Goal: Find specific page/section: Find specific page/section

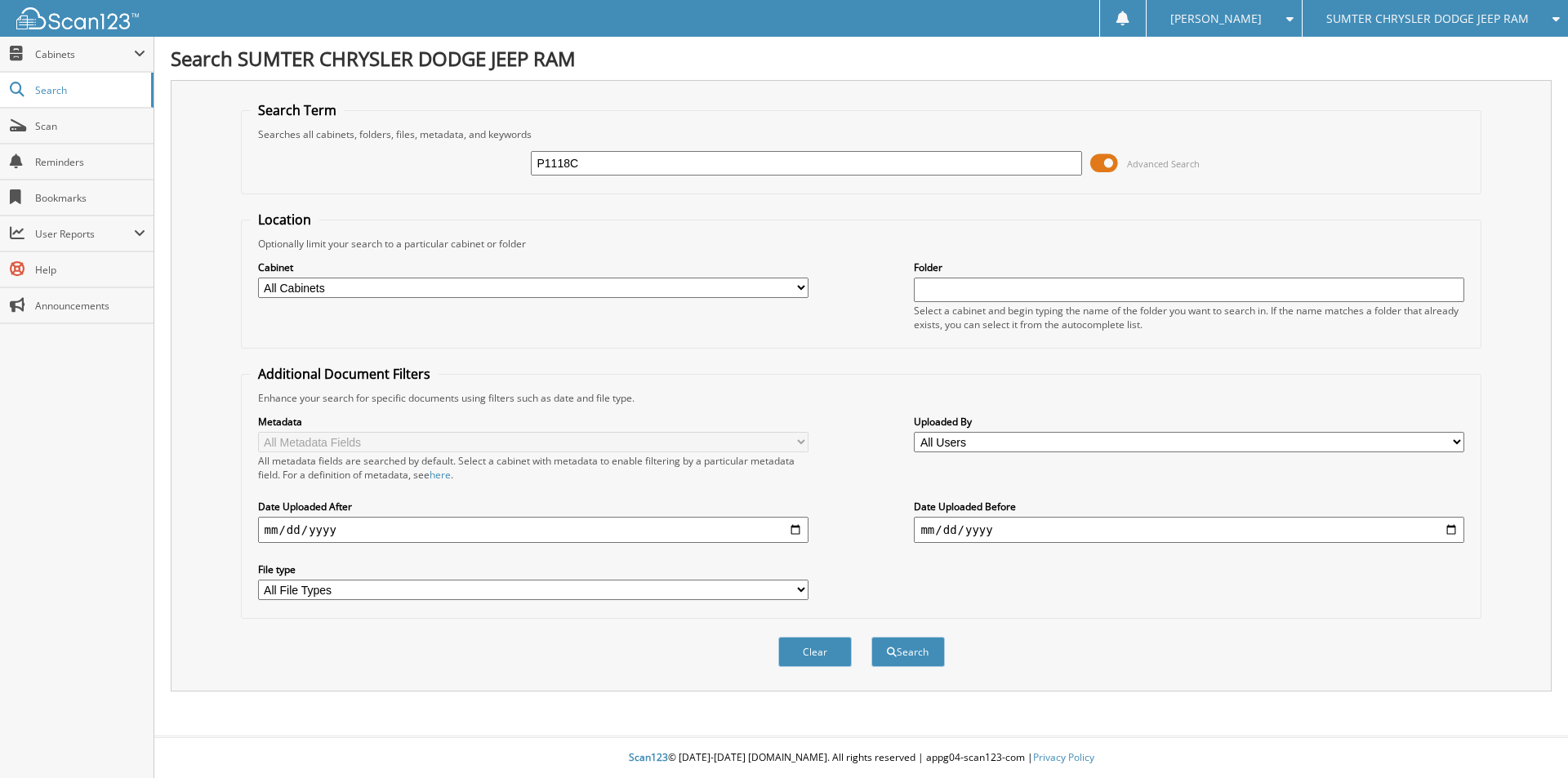
type input "P1118C"
click at [871, 637] on button "Search" at bounding box center [908, 651] width 73 height 30
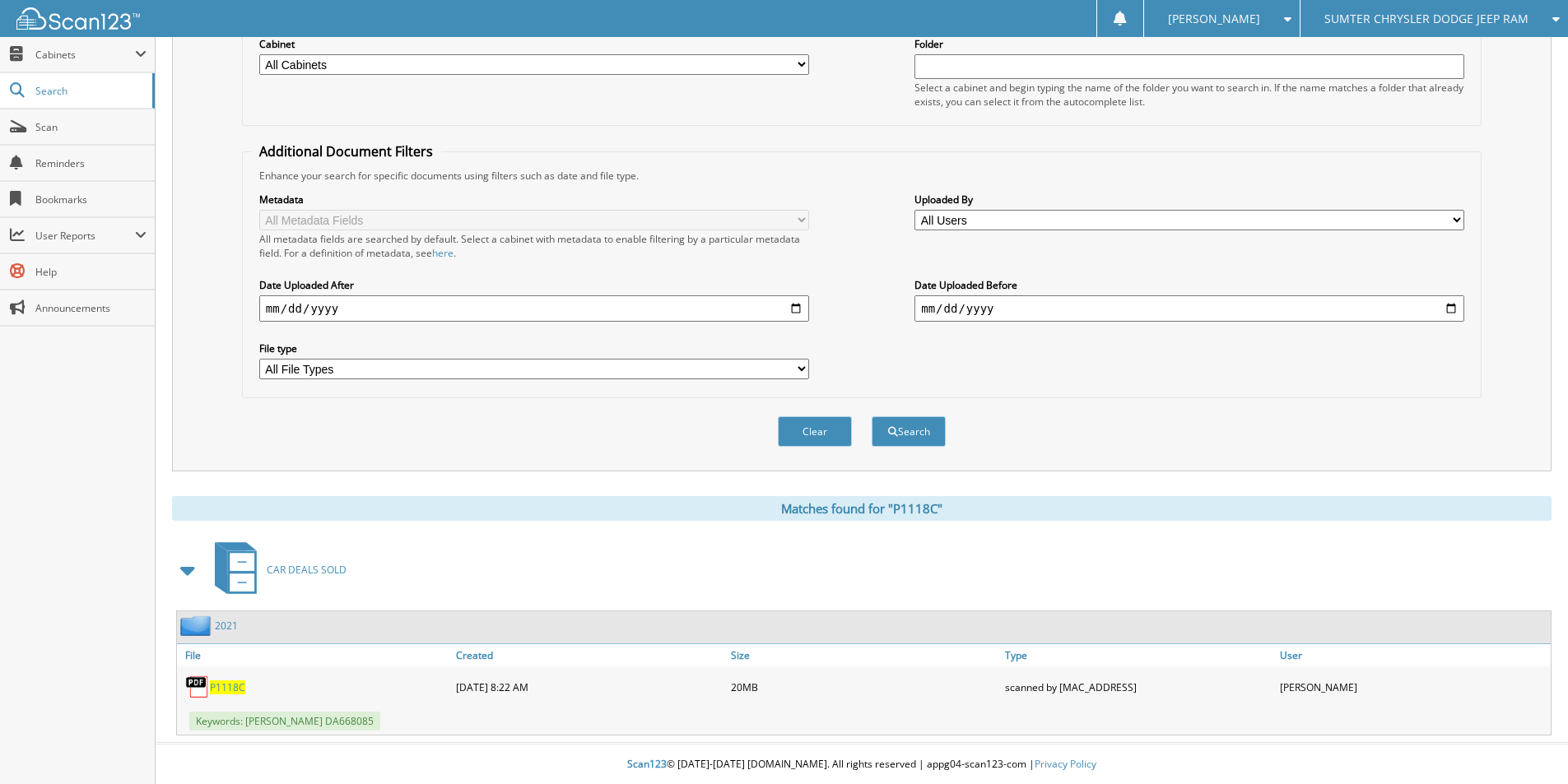
scroll to position [227, 0]
click at [224, 685] on span "P1118C" at bounding box center [227, 686] width 35 height 14
click at [216, 156] on div "Search Term Searches all cabinets, folders, files, metadata, and keywords P1118…" at bounding box center [862, 162] width 1380 height 617
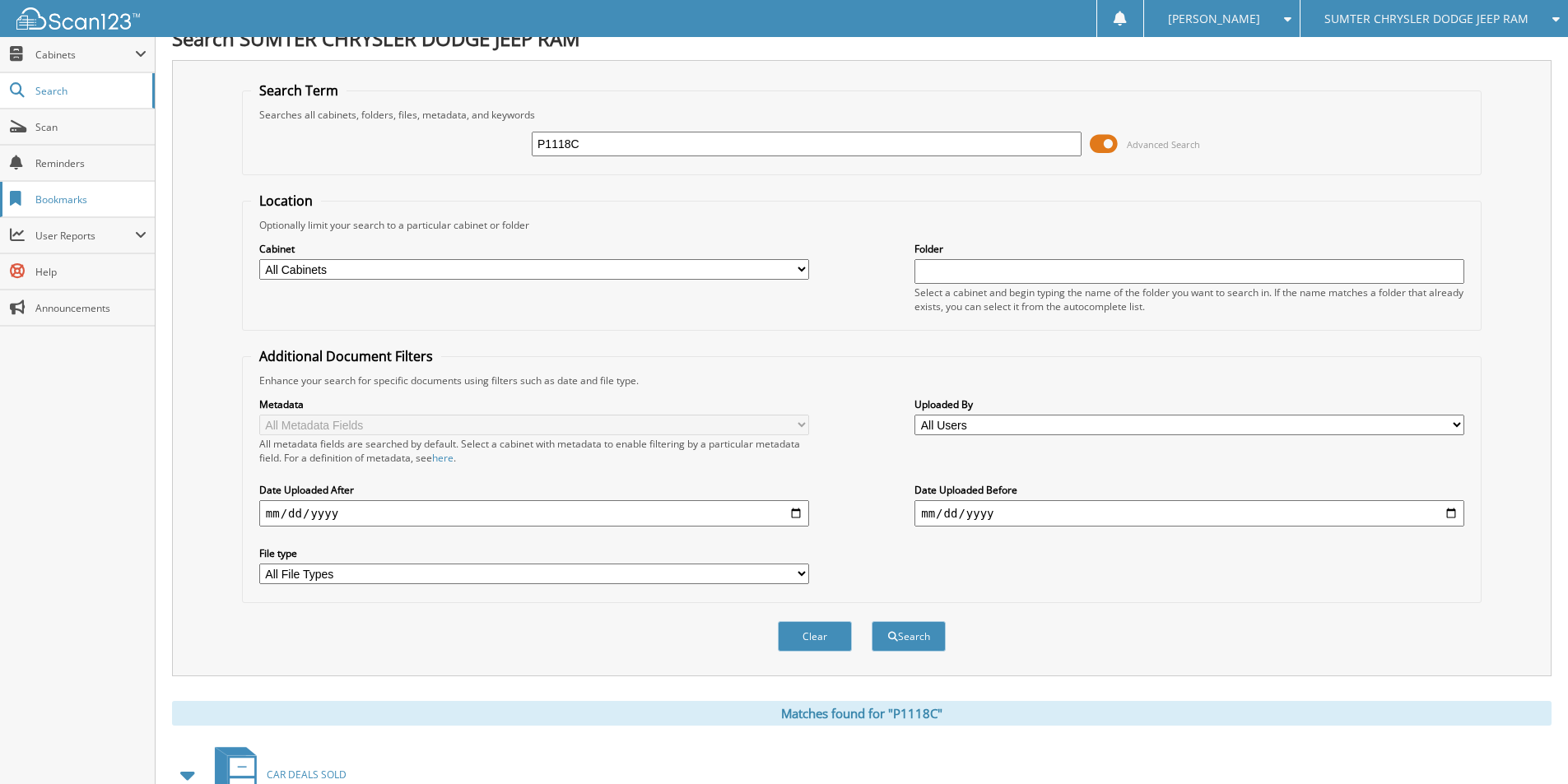
scroll to position [0, 0]
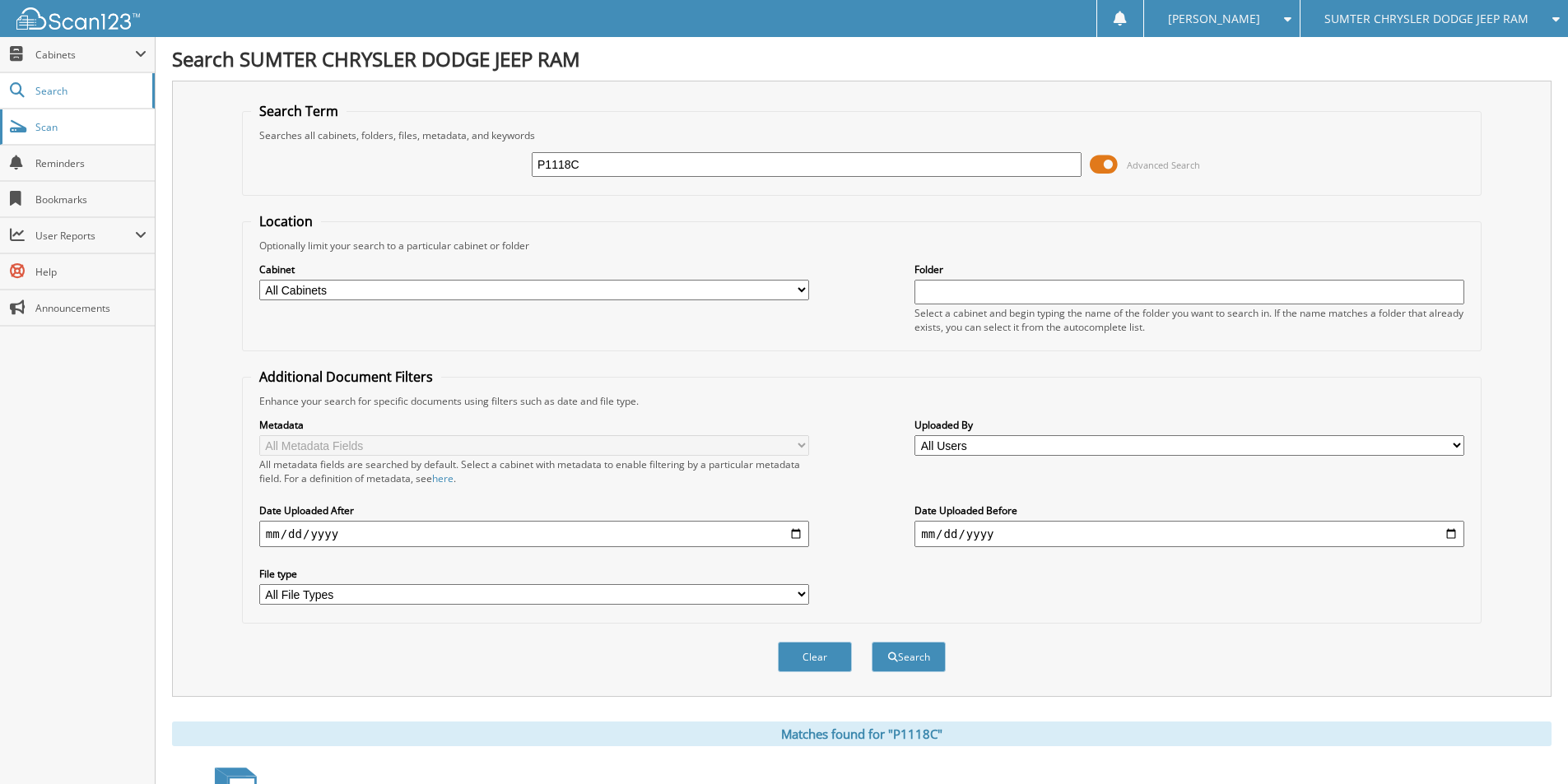
click at [82, 131] on span "Scan" at bounding box center [90, 127] width 111 height 14
